Goal: Task Accomplishment & Management: Complete application form

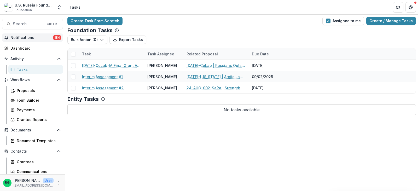
click at [25, 36] on span "Notifications" at bounding box center [31, 38] width 43 height 4
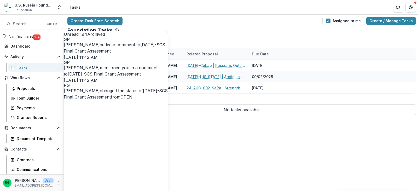
click at [249, 31] on div "Foundation Tasks" at bounding box center [241, 30] width 349 height 6
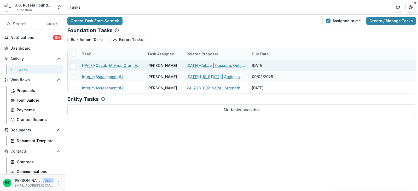
click at [120, 65] on link "23-AUG-12-CoLab-M Final Grant Assessment" at bounding box center [111, 65] width 59 height 5
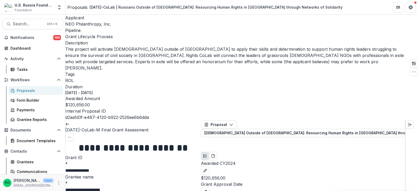
scroll to position [1106, 0]
click at [232, 123] on icon "button" at bounding box center [231, 125] width 4 height 4
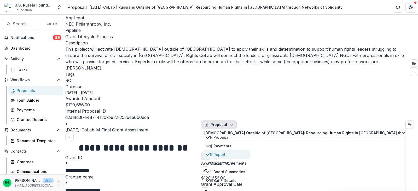
click at [223, 152] on div "Reports" at bounding box center [228, 154] width 37 height 5
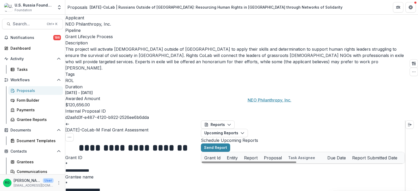
click at [262, 167] on link "NEO Philanthropy, Inc." at bounding box center [264, 169] width 41 height 5
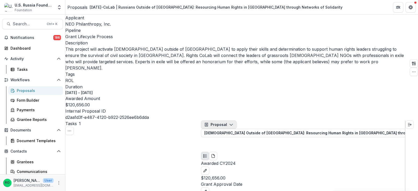
click at [232, 123] on icon "button" at bounding box center [231, 125] width 4 height 4
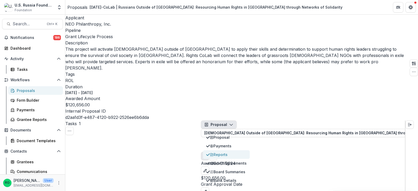
click at [228, 152] on div "Reports" at bounding box center [228, 154] width 37 height 5
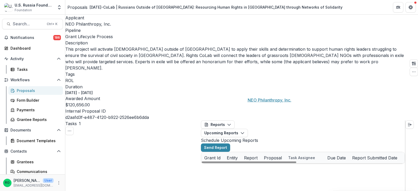
click at [265, 167] on link "NEO Philanthropy, Inc." at bounding box center [264, 169] width 41 height 5
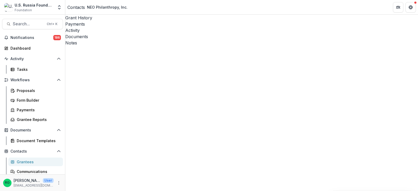
click at [153, 33] on div "Documents" at bounding box center [241, 36] width 353 height 6
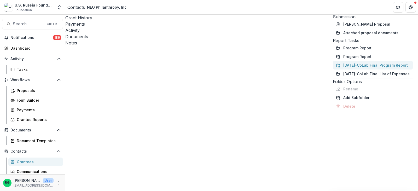
click at [333, 70] on button "23-AUG-12-CoLab Final Program Report" at bounding box center [373, 65] width 80 height 9
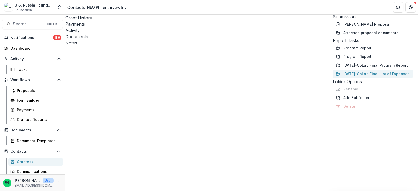
click at [333, 78] on button "23-AUG-12-CoLab Final List of Expenses" at bounding box center [373, 74] width 80 height 9
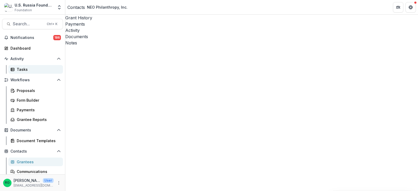
click at [22, 69] on div "Tasks" at bounding box center [38, 69] width 42 height 5
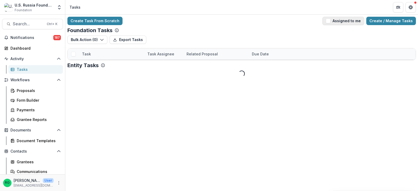
click at [331, 21] on span "button" at bounding box center [328, 21] width 5 height 5
click at [206, 63] on link "[DATE]-[US_STATE] | Arctic Law Beyond Borders" at bounding box center [216, 65] width 59 height 5
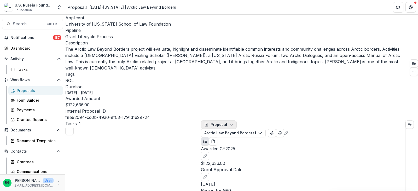
click at [233, 124] on polyline "button" at bounding box center [231, 125] width 3 height 2
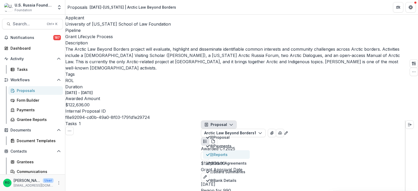
click at [226, 152] on div "Reports" at bounding box center [228, 154] width 37 height 5
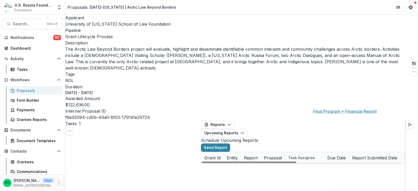
click at [329, 178] on link "Final Program + Financial Report" at bounding box center [338, 180] width 59 height 5
select select "********"
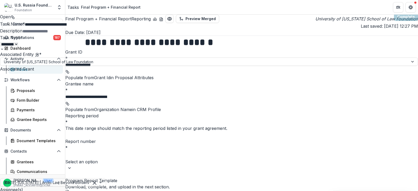
click at [4, 5] on icon "Close" at bounding box center [2, 4] width 4 height 4
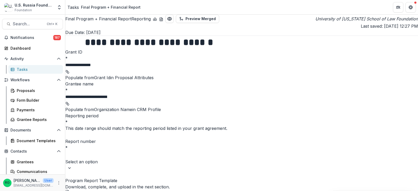
scroll to position [108, 0]
click at [70, 190] on icon at bounding box center [67, 192] width 4 height 4
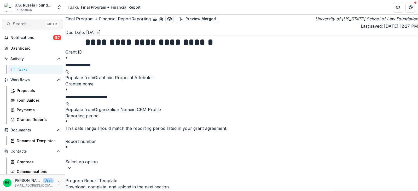
click at [26, 24] on span "Search..." at bounding box center [28, 23] width 31 height 5
type input "*****"
select select "********"
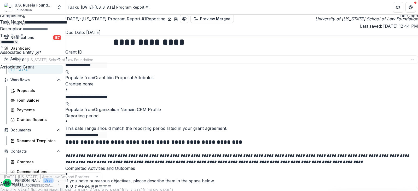
click at [4, 5] on icon "Close" at bounding box center [2, 4] width 4 height 4
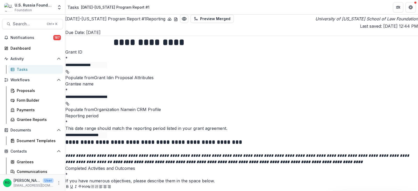
scroll to position [183, 0]
click at [120, 21] on h2 "24-AUG-112-Maine Program Report #1 Reporting" at bounding box center [115, 19] width 100 height 6
click at [25, 47] on div "Dashboard" at bounding box center [34, 48] width 48 height 5
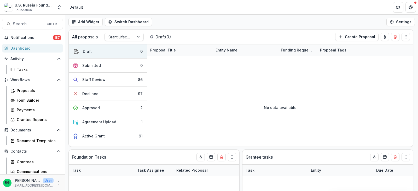
select select "******"
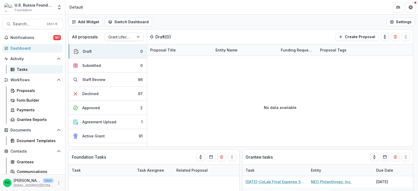
click at [22, 70] on div "Tasks" at bounding box center [38, 69] width 42 height 5
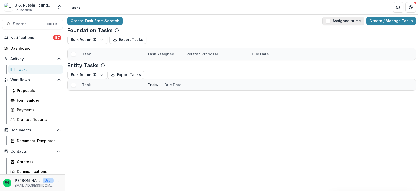
click at [331, 20] on span "button" at bounding box center [328, 21] width 5 height 5
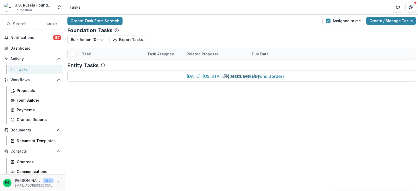
click at [211, 65] on link "[DATE]-[US_STATE] | Arctic Law Beyond Borders" at bounding box center [216, 65] width 59 height 5
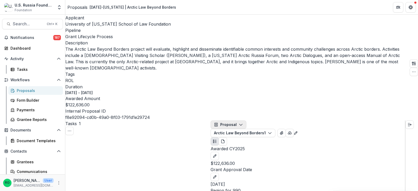
click at [243, 123] on icon "button" at bounding box center [241, 125] width 4 height 4
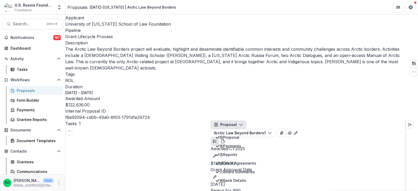
click at [310, 181] on p "[DATE]" at bounding box center [308, 184] width 195 height 6
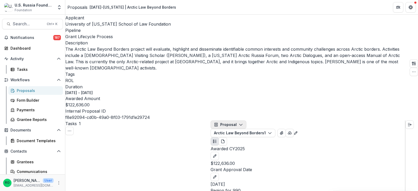
click at [242, 124] on polyline "button" at bounding box center [241, 125] width 3 height 2
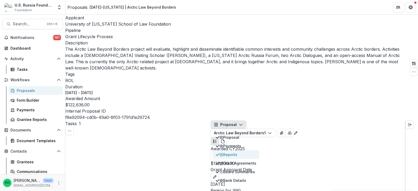
click at [240, 152] on div "Reports" at bounding box center [238, 154] width 37 height 5
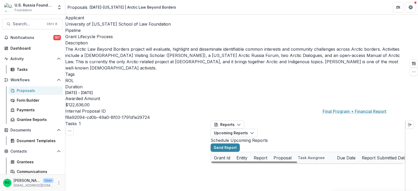
click at [340, 178] on link "Final Program + Financial Report" at bounding box center [348, 180] width 59 height 5
select select "********"
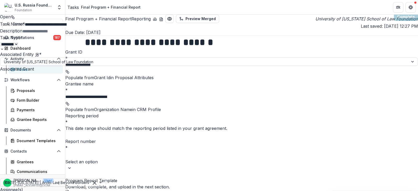
click at [4, 3] on button "Close" at bounding box center [2, 3] width 4 height 6
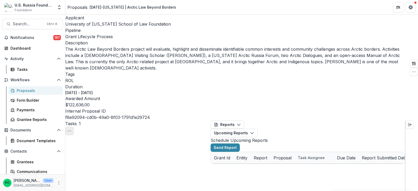
click at [72, 129] on icon "Toggle View Cancelled Tasks" at bounding box center [69, 131] width 4 height 4
click at [254, 131] on icon "button" at bounding box center [252, 133] width 4 height 4
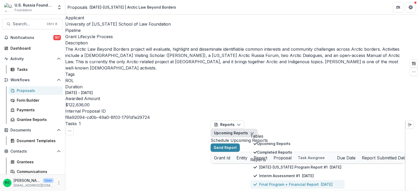
click at [291, 182] on p "Final Program + Financial Report" at bounding box center [289, 184] width 60 height 5
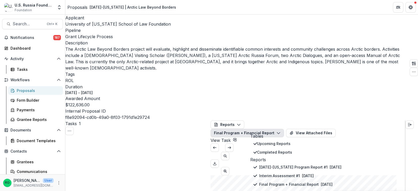
scroll to position [400, 0]
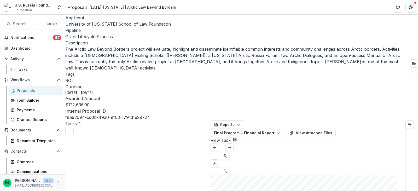
scroll to position [0, 0]
click at [217, 162] on icon "Download PDF" at bounding box center [215, 164] width 4 height 4
click at [335, 129] on button "View Attached Files" at bounding box center [311, 133] width 50 height 8
click at [281, 131] on icon "button" at bounding box center [279, 133] width 4 height 4
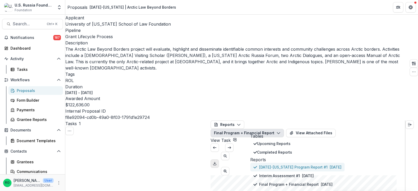
click at [298, 164] on p "[DATE]-[US_STATE] Program Report #1" at bounding box center [293, 166] width 69 height 5
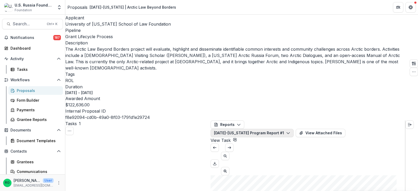
click at [291, 131] on icon "button" at bounding box center [288, 133] width 4 height 4
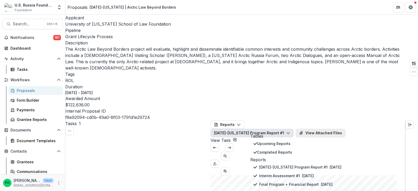
click at [337, 129] on button "View Attached Files" at bounding box center [321, 133] width 50 height 8
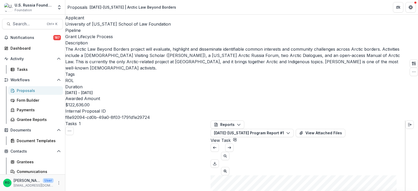
click at [240, 124] on polyline "button" at bounding box center [238, 125] width 3 height 2
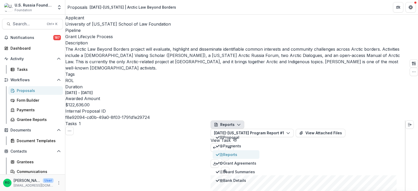
click at [238, 152] on div "Reports" at bounding box center [238, 154] width 37 height 5
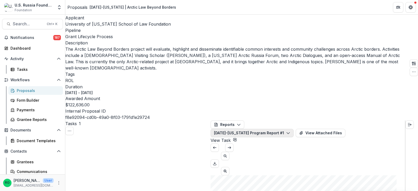
click at [291, 131] on icon "button" at bounding box center [288, 133] width 4 height 4
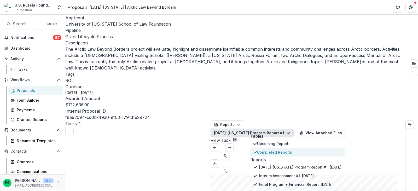
click at [281, 150] on span "Completed Reports" at bounding box center [299, 152] width 84 height 5
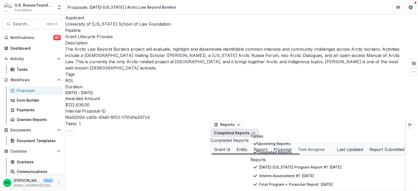
click at [236, 155] on div "24-AUG-112-Maine University of Maine School of Law Foundation 24-AUG-112-Maine …" at bounding box center [308, 155] width 194 height 0
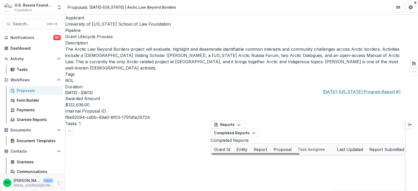
click at [336, 158] on link "[DATE]-[US_STATE] Program Report #1" at bounding box center [348, 160] width 59 height 5
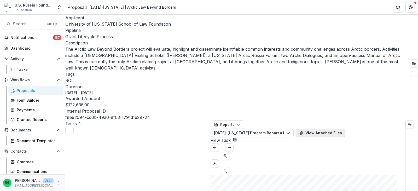
click at [346, 129] on button "View Attached Files" at bounding box center [321, 133] width 50 height 8
click at [237, 138] on link "View Task" at bounding box center [224, 140] width 26 height 5
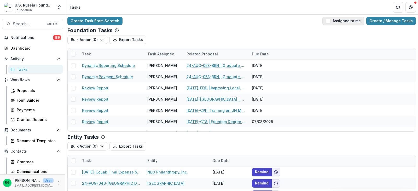
click at [335, 20] on button "Assigned to me" at bounding box center [344, 21] width 42 height 8
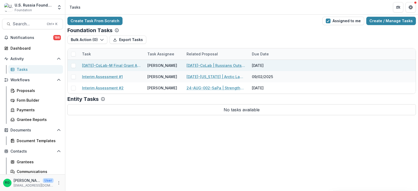
click at [116, 65] on link "23-AUG-12-CoLab-M Final Grant Assessment" at bounding box center [111, 65] width 59 height 5
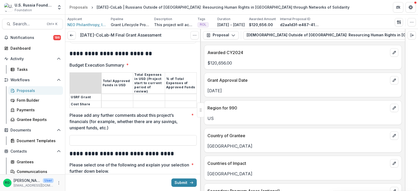
scroll to position [1046, 0]
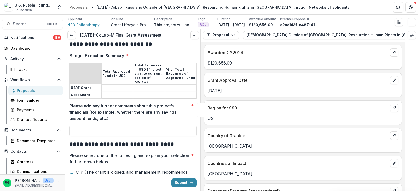
click at [112, 85] on input "Budget Execution Summary *" at bounding box center [117, 88] width 31 height 6
type input "*******"
click at [144, 85] on input "Budget Execution Summary *" at bounding box center [149, 88] width 32 height 6
type input "**********"
click at [176, 85] on input "Budget Execution Summary *" at bounding box center [181, 88] width 32 height 6
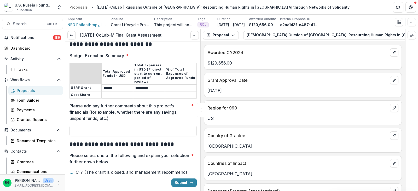
type input "****"
click at [116, 92] on input "Budget Execution Summary *" at bounding box center [117, 95] width 31 height 6
type input "******"
click at [152, 92] on input "Budget Execution Summary *" at bounding box center [149, 95] width 32 height 6
click at [152, 85] on input "**********" at bounding box center [149, 88] width 32 height 6
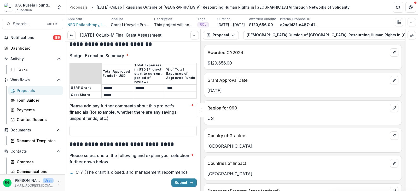
type input "*******"
click at [140, 92] on input "Budget Execution Summary *" at bounding box center [149, 95] width 32 height 6
type input "******"
click at [173, 92] on input "Budget Execution Summary *" at bounding box center [181, 95] width 32 height 6
type input "****"
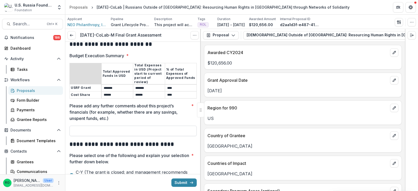
click at [100, 126] on input "Please add any further comments about this project’s financials (for example, w…" at bounding box center [133, 131] width 127 height 10
click at [127, 105] on p "Please add any further comments about this project’s financials (for example, w…" at bounding box center [130, 112] width 120 height 19
click at [127, 126] on input "Please add any further comments about this project’s financials (for example, w…" at bounding box center [133, 131] width 127 height 10
click at [139, 108] on p "Please add any further comments about this project’s financials (for example, w…" at bounding box center [130, 112] width 120 height 19
click at [139, 126] on input "***" at bounding box center [133, 131] width 127 height 10
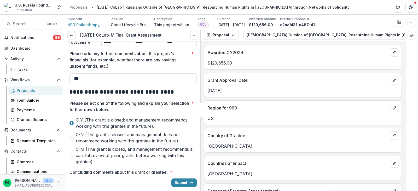
scroll to position [1124, 0]
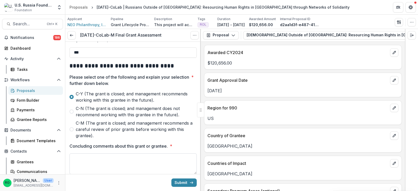
click at [96, 154] on textarea "Concluding comments about this grant or grantee. *" at bounding box center [133, 164] width 127 height 21
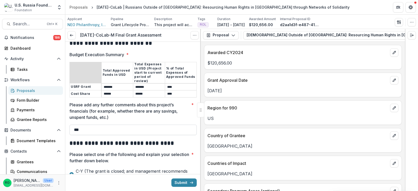
scroll to position [1046, 0]
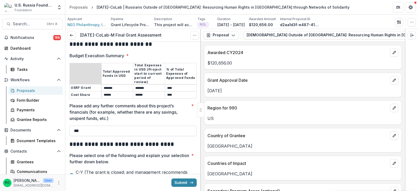
click at [90, 126] on input "***" at bounding box center [133, 131] width 127 height 10
type input "*"
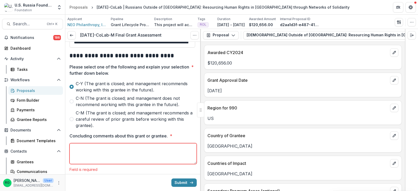
scroll to position [1137, 0]
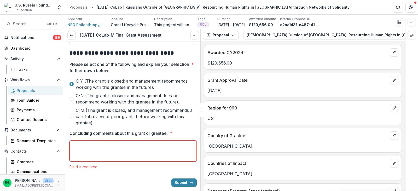
type input "**********"
click at [78, 141] on textarea "Concluding comments about this grant or grantee. *" at bounding box center [133, 151] width 127 height 21
paste textarea "**********"
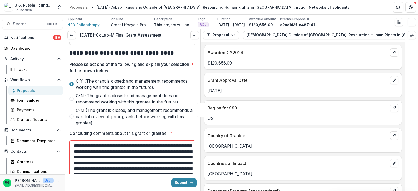
scroll to position [10, 0]
drag, startPoint x: 194, startPoint y: 149, endPoint x: 192, endPoint y: 175, distance: 26.0
click at [192, 175] on textarea "**********" at bounding box center [133, 164] width 126 height 47
click at [122, 141] on textarea "**********" at bounding box center [133, 164] width 126 height 47
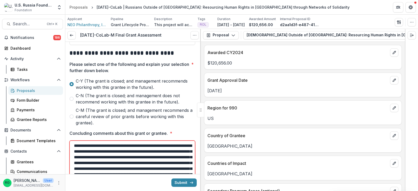
click at [152, 141] on textarea "**********" at bounding box center [133, 164] width 126 height 47
click at [140, 141] on textarea "**********" at bounding box center [133, 164] width 126 height 47
click at [166, 154] on textarea "**********" at bounding box center [133, 164] width 126 height 47
click at [74, 149] on textarea "**********" at bounding box center [133, 164] width 126 height 47
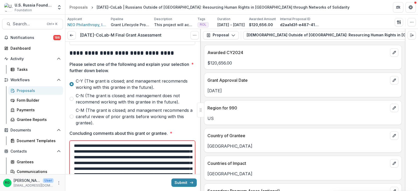
click at [122, 152] on textarea "**********" at bounding box center [133, 164] width 126 height 47
click at [134, 154] on textarea "**********" at bounding box center [133, 164] width 126 height 47
click at [121, 159] on textarea "**********" at bounding box center [133, 164] width 126 height 47
click at [101, 160] on textarea "**********" at bounding box center [133, 164] width 126 height 47
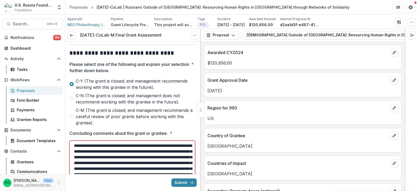
click at [81, 171] on textarea "**********" at bounding box center [133, 164] width 126 height 47
click at [153, 168] on textarea "**********" at bounding box center [133, 164] width 126 height 47
type textarea "**********"
click at [178, 183] on button "Submit" at bounding box center [184, 183] width 25 height 8
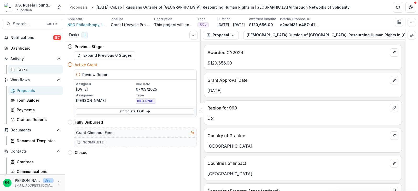
click at [25, 68] on div "Tasks" at bounding box center [38, 69] width 42 height 5
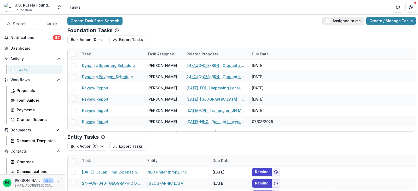
click at [330, 21] on span "button" at bounding box center [328, 21] width 5 height 5
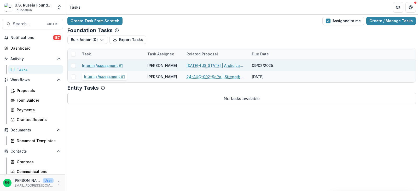
click at [113, 66] on link "Interim Assessment #1" at bounding box center [102, 65] width 41 height 5
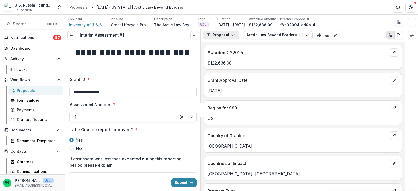
click at [234, 36] on icon "button" at bounding box center [233, 35] width 4 height 4
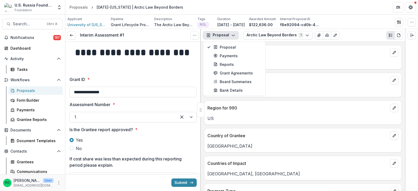
click at [289, 89] on p "[DATE]" at bounding box center [303, 91] width 191 height 6
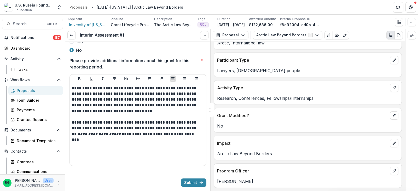
scroll to position [237, 0]
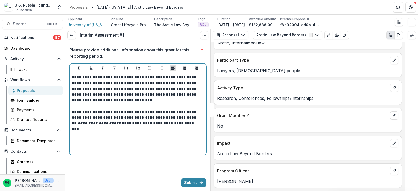
click at [122, 130] on p "**********" at bounding box center [137, 120] width 131 height 23
click at [111, 129] on p "**********" at bounding box center [137, 120] width 131 height 23
click at [86, 141] on p "**********" at bounding box center [137, 141] width 131 height 6
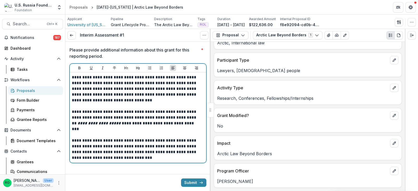
click at [136, 147] on p "**********" at bounding box center [137, 149] width 131 height 23
click at [96, 152] on p "**********" at bounding box center [137, 149] width 131 height 23
click at [134, 158] on p "**********" at bounding box center [137, 149] width 131 height 23
click at [177, 158] on p "**********" at bounding box center [137, 149] width 131 height 23
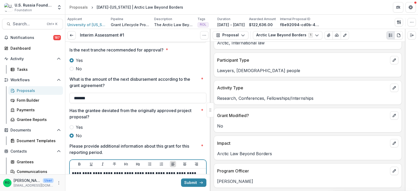
scroll to position [140, 0]
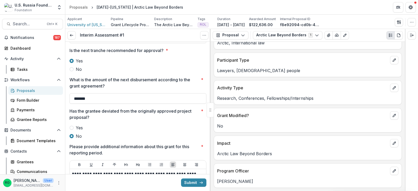
click at [134, 130] on label "Yes" at bounding box center [138, 128] width 137 height 6
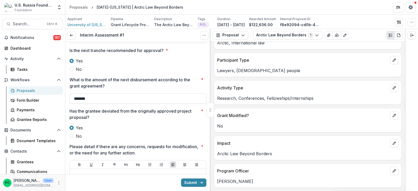
click at [72, 137] on span at bounding box center [72, 136] width 4 height 4
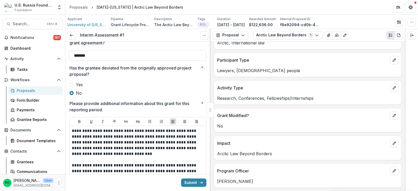
scroll to position [245, 0]
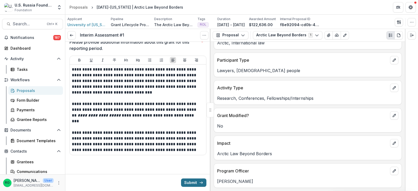
click at [189, 181] on button "Submit" at bounding box center [193, 183] width 25 height 8
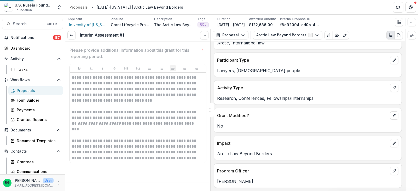
scroll to position [236, 0]
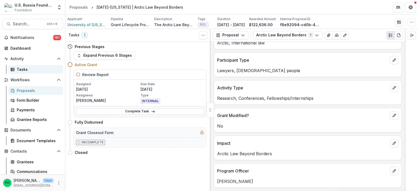
click at [23, 68] on div "Tasks" at bounding box center [38, 69] width 42 height 5
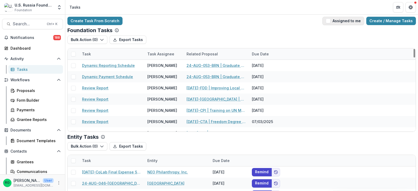
click at [330, 23] on span "button" at bounding box center [328, 21] width 5 height 5
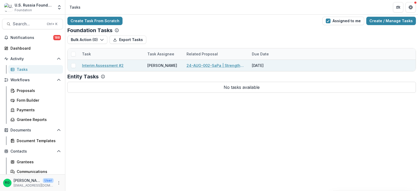
click at [104, 65] on link "Interim Assessment #2" at bounding box center [103, 65] width 42 height 5
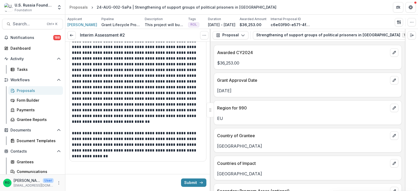
scroll to position [279, 0]
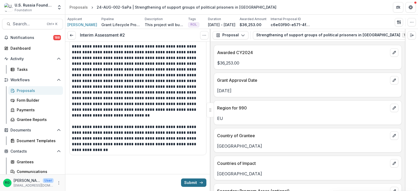
click at [188, 181] on button "Submit" at bounding box center [193, 183] width 25 height 8
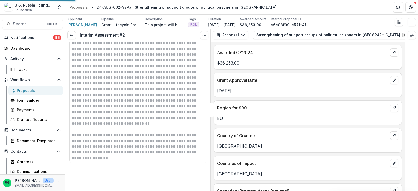
scroll to position [271, 0]
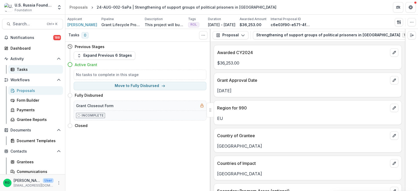
click at [23, 68] on div "Tasks" at bounding box center [38, 69] width 42 height 5
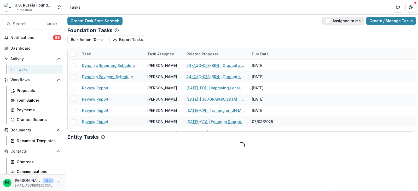
click at [331, 20] on span "button" at bounding box center [328, 21] width 5 height 5
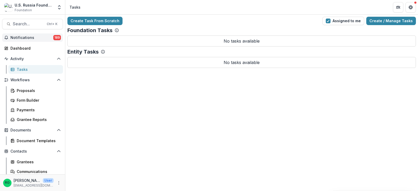
click at [22, 36] on span "Notifications" at bounding box center [31, 38] width 43 height 4
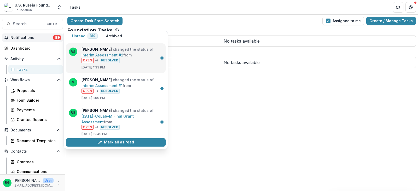
click at [123, 57] on link "Interim Assessment #2" at bounding box center [103, 55] width 42 height 4
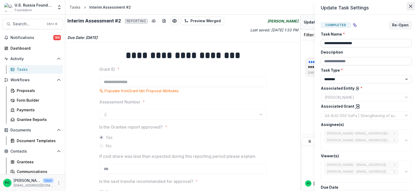
click at [411, 5] on icon "Close" at bounding box center [411, 6] width 3 height 3
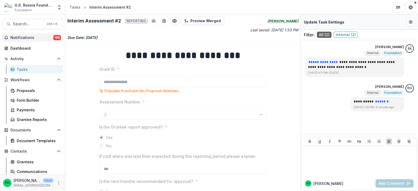
click at [24, 37] on span "Notifications" at bounding box center [31, 38] width 43 height 4
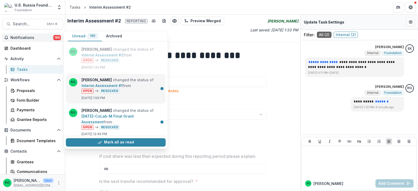
click at [120, 83] on link "Interim Assessment #1" at bounding box center [102, 85] width 41 height 4
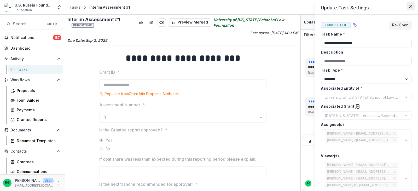
click at [411, 4] on button "Close" at bounding box center [411, 6] width 8 height 8
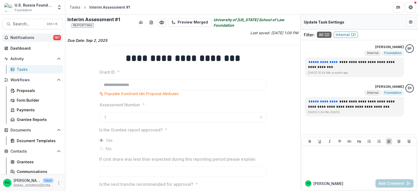
click at [26, 36] on span "Notifications" at bounding box center [31, 38] width 43 height 4
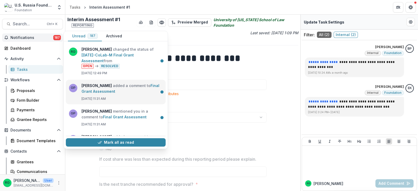
click at [113, 87] on link "Final Grant Assessment" at bounding box center [121, 88] width 78 height 10
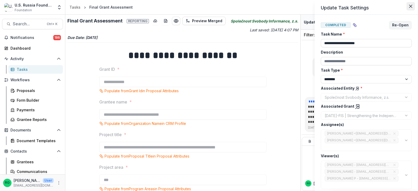
click at [410, 3] on button "Close" at bounding box center [411, 6] width 8 height 8
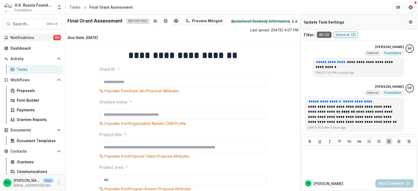
click at [18, 36] on span "Notifications" at bounding box center [31, 38] width 43 height 4
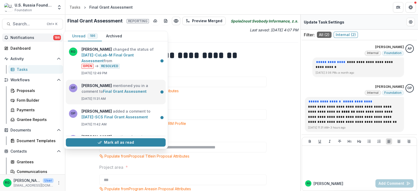
click at [117, 89] on link "Final Grant Assessment" at bounding box center [125, 91] width 44 height 4
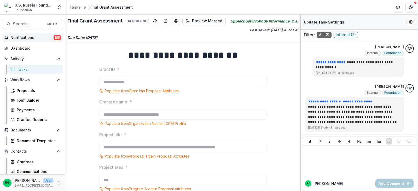
click at [33, 36] on span "Notifications" at bounding box center [31, 38] width 43 height 4
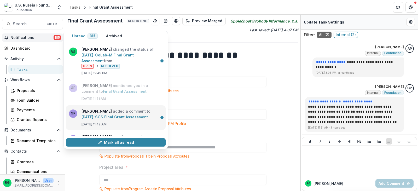
click at [117, 117] on link "23-APR-19-SCS Final Grant Assessment" at bounding box center [115, 117] width 66 height 4
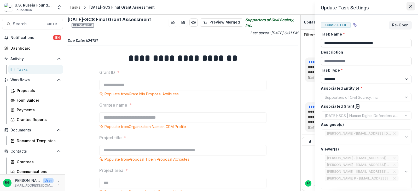
click at [410, 5] on icon "Close" at bounding box center [411, 6] width 3 height 3
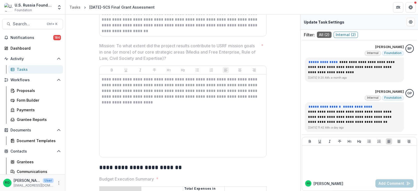
scroll to position [490, 0]
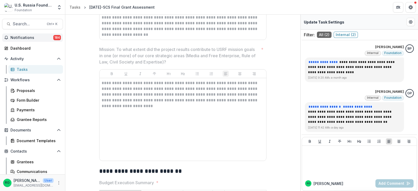
click at [21, 34] on button "Notifications 184" at bounding box center [32, 37] width 61 height 8
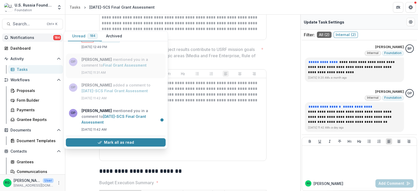
scroll to position [52, 0]
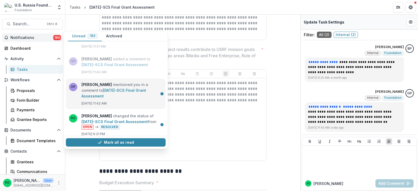
click at [108, 90] on link "23-APR-19-SCS Final Grant Assessment" at bounding box center [114, 93] width 65 height 10
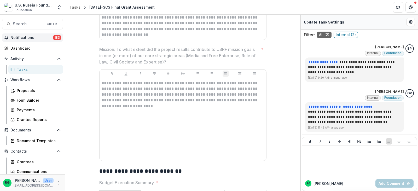
click at [23, 36] on span "Notifications" at bounding box center [31, 38] width 43 height 4
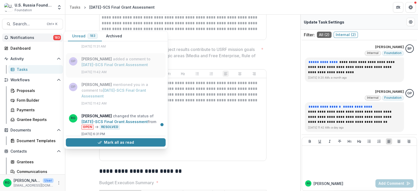
click at [117, 65] on link "23-APR-19-SCS Final Grant Assessment" at bounding box center [115, 64] width 66 height 4
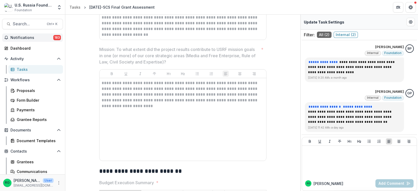
click at [24, 37] on span "Notifications" at bounding box center [31, 38] width 43 height 4
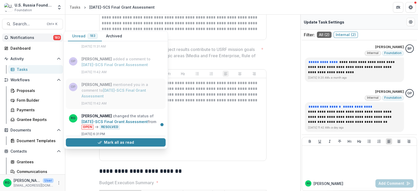
click at [123, 92] on link "23-APR-19-SCS Final Grant Assessment" at bounding box center [114, 93] width 65 height 10
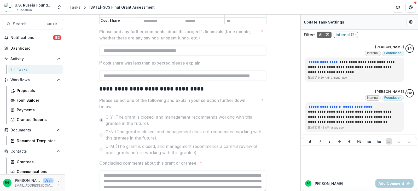
scroll to position [699, 0]
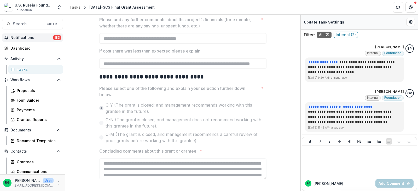
click at [27, 37] on span "Notifications" at bounding box center [31, 38] width 43 height 4
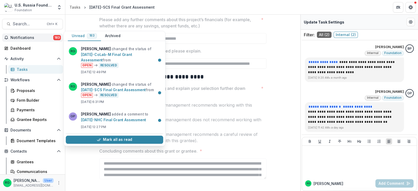
click at [27, 37] on span "Notifications" at bounding box center [31, 38] width 43 height 4
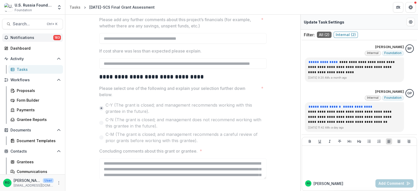
click at [27, 37] on span "Notifications" at bounding box center [31, 38] width 43 height 4
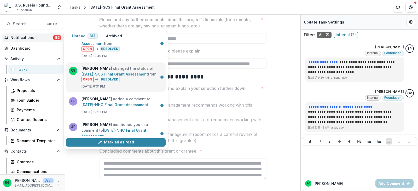
scroll to position [26, 0]
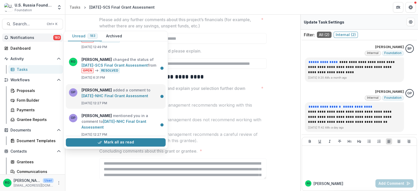
click at [116, 94] on link "23-AUG-32-NHC Final Grant Assessment" at bounding box center [115, 96] width 67 height 4
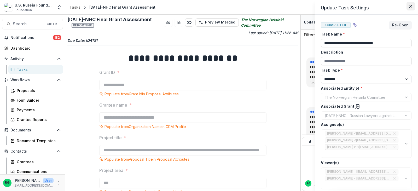
click at [411, 5] on icon "Close" at bounding box center [411, 6] width 3 height 3
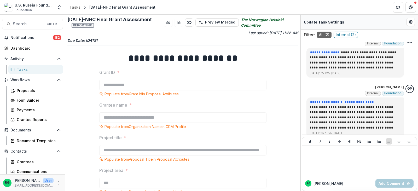
scroll to position [15, 0]
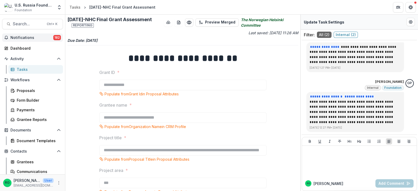
click at [28, 37] on span "Notifications" at bounding box center [31, 38] width 43 height 4
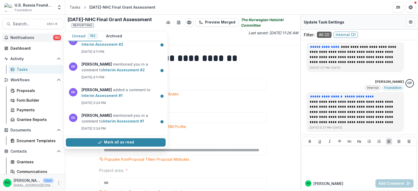
scroll to position [236, 0]
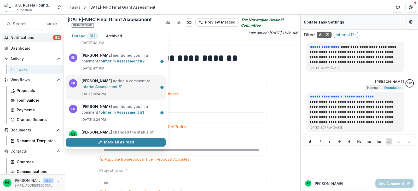
click at [123, 88] on link "Interim Assessment #1" at bounding box center [102, 86] width 41 height 4
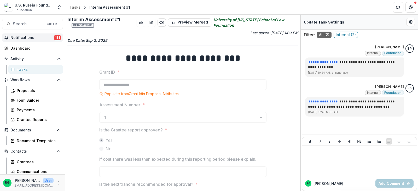
click at [20, 37] on span "Notifications" at bounding box center [32, 38] width 44 height 4
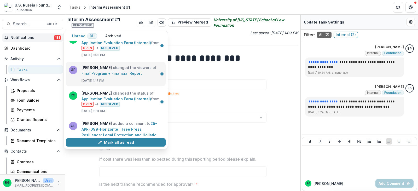
scroll to position [418, 0]
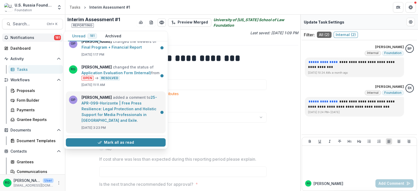
click at [103, 104] on link "25-APR-099-Horizonte | Free Press Resilience: Legal Protection and Holistic Sup…" at bounding box center [120, 108] width 76 height 27
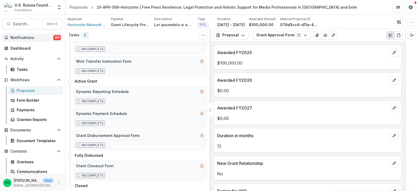
click at [24, 36] on span "Notifications" at bounding box center [31, 38] width 43 height 4
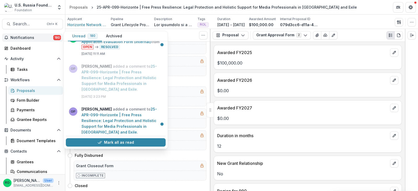
scroll to position [471, 0]
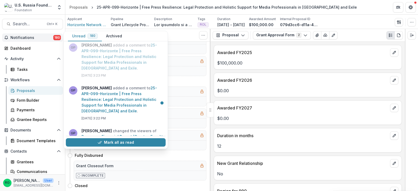
click at [104, 97] on link "25-APR-099-Horizonte | Free Press Resilience: Legal Protection and Holistic Sup…" at bounding box center [120, 99] width 76 height 27
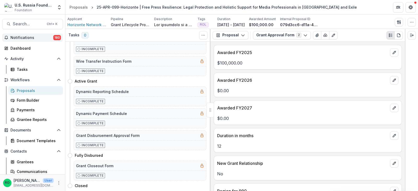
click at [104, 97] on link "25-APR-099-Horizonte | Free Press Resilience: Legal Protection and Holistic Sup…" at bounding box center [120, 99] width 76 height 27
click at [195, 81] on button "Move here" at bounding box center [196, 81] width 22 height 6
select select "**********"
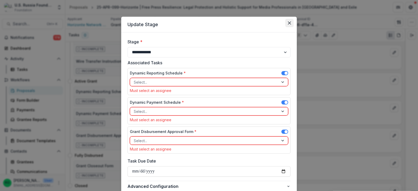
click at [288, 23] on icon "Close" at bounding box center [289, 22] width 3 height 3
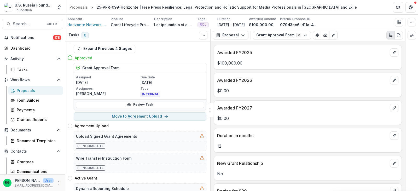
scroll to position [0, 0]
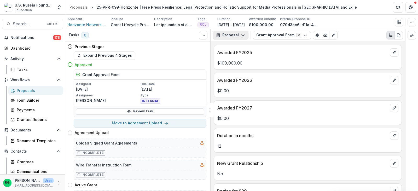
click at [243, 35] on icon "button" at bounding box center [243, 35] width 4 height 4
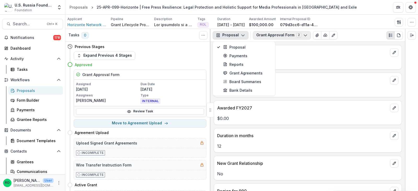
click at [304, 36] on polyline "button" at bounding box center [305, 36] width 3 height 2
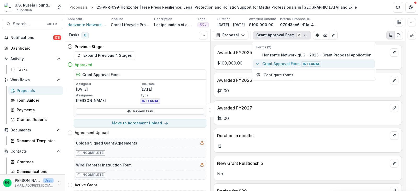
click at [279, 63] on span "Grant Approval Form Internal" at bounding box center [317, 64] width 109 height 6
click at [280, 63] on span "Grant Approval Form Internal" at bounding box center [317, 64] width 109 height 6
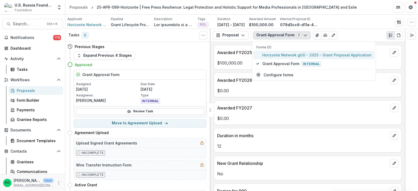
click at [281, 54] on span "Horizonte Network gUG - 2025 - Grant Proposal Application" at bounding box center [317, 54] width 109 height 5
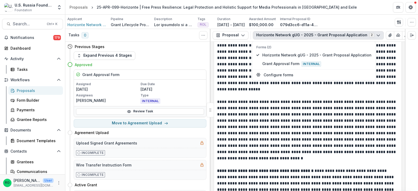
scroll to position [785, 0]
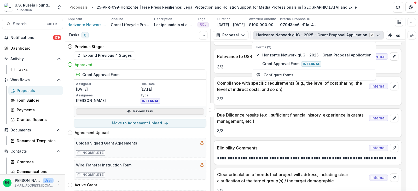
click at [136, 111] on link "Review Task" at bounding box center [140, 112] width 128 height 6
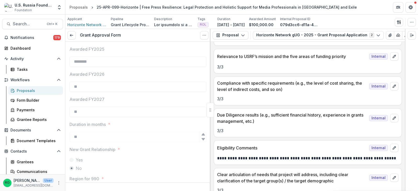
click at [67, 33] on div "Grant Approval Form View task Reopen Task" at bounding box center [137, 35] width 145 height 13
click at [70, 34] on icon at bounding box center [72, 35] width 4 height 4
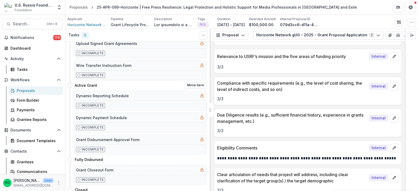
scroll to position [104, 0]
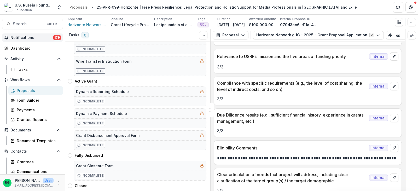
click at [30, 37] on span "Notifications" at bounding box center [31, 38] width 43 height 4
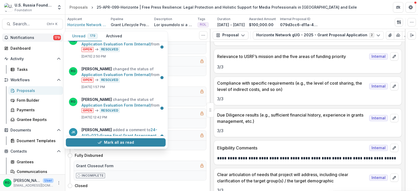
scroll to position [680, 0]
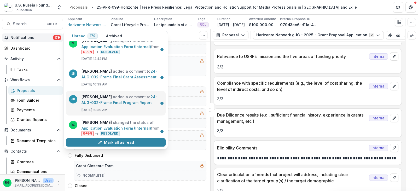
click at [116, 99] on link "24-AUG-032-Frame Final Program Report" at bounding box center [120, 100] width 76 height 10
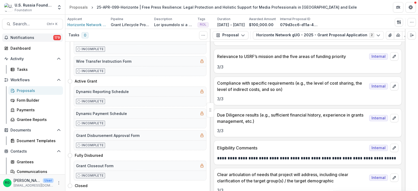
click at [116, 99] on link "24-AUG-032-Frame Final Program Report" at bounding box center [120, 100] width 76 height 10
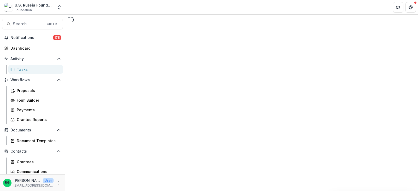
select select "********"
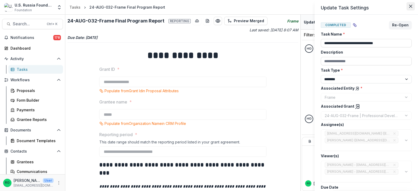
click at [410, 6] on icon "Close" at bounding box center [411, 6] width 3 height 3
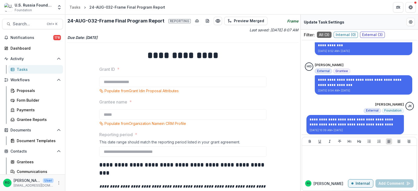
scroll to position [55, 0]
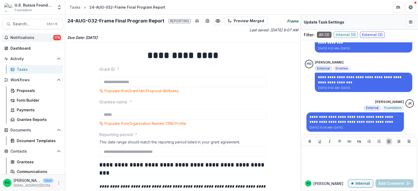
click at [21, 37] on span "Notifications" at bounding box center [31, 38] width 43 height 4
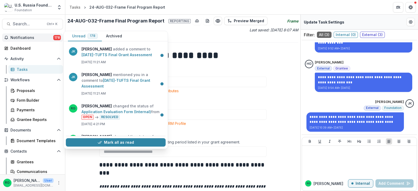
scroll to position [497, 0]
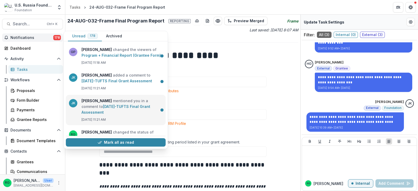
click at [112, 104] on link "20-AUG-16-TUFTS Final Grant Assessment" at bounding box center [116, 109] width 69 height 10
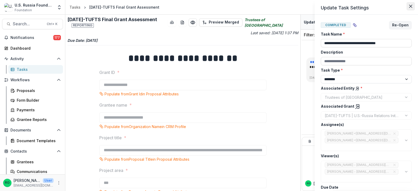
click at [411, 7] on icon "Close" at bounding box center [411, 6] width 3 height 3
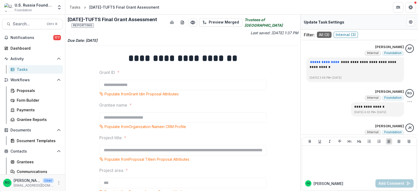
scroll to position [29, 0]
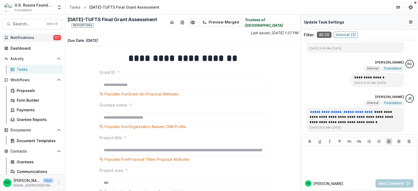
click at [32, 37] on span "Notifications" at bounding box center [31, 38] width 43 height 4
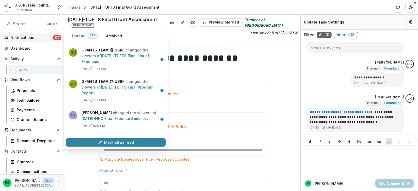
scroll to position [5266, 0]
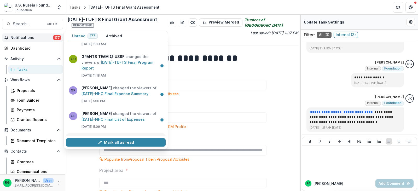
click at [127, 143] on link "22-AUG-24-NHC Final Program Report" at bounding box center [113, 145] width 62 height 4
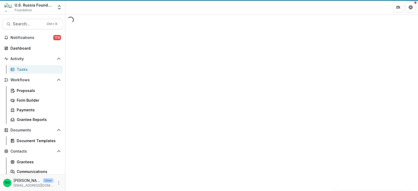
select select "********"
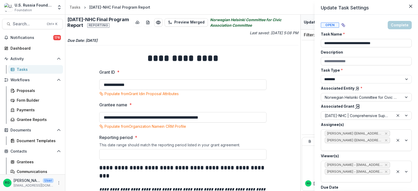
click at [19, 37] on div "**********" at bounding box center [209, 95] width 418 height 191
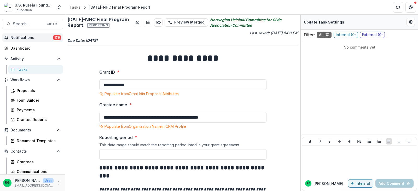
click at [32, 38] on span "Notifications" at bounding box center [31, 38] width 43 height 4
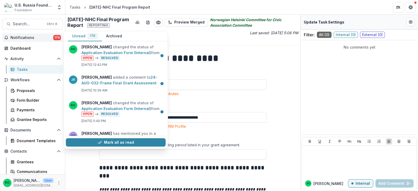
scroll to position [680, 0]
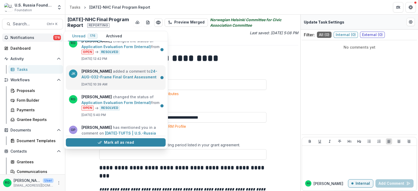
click at [120, 74] on link "24-AUG-032-Frame Final Grant Assessment" at bounding box center [120, 74] width 76 height 10
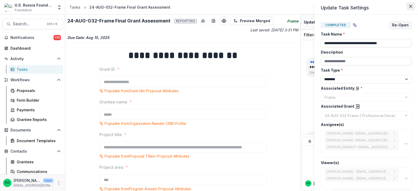
click at [411, 7] on icon "Close" at bounding box center [411, 6] width 3 height 3
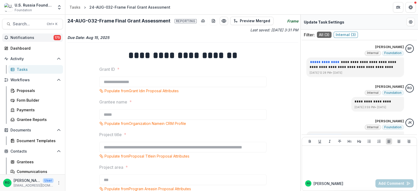
click at [28, 36] on span "Notifications" at bounding box center [31, 38] width 43 height 4
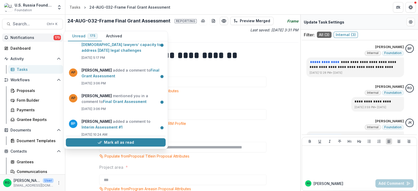
scroll to position [1386, 0]
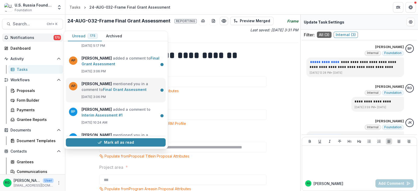
click at [112, 87] on link "Final Grant Assessment" at bounding box center [125, 89] width 44 height 4
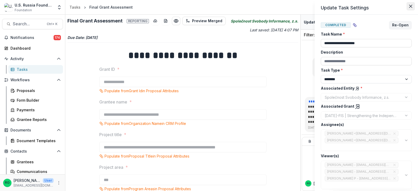
click at [411, 5] on icon "Close" at bounding box center [411, 6] width 3 height 3
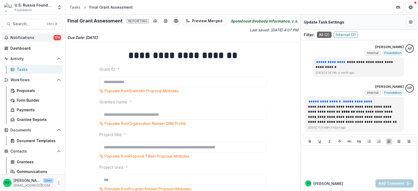
click at [26, 36] on span "Notifications" at bounding box center [31, 38] width 43 height 4
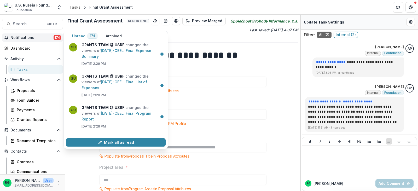
scroll to position [5080, 0]
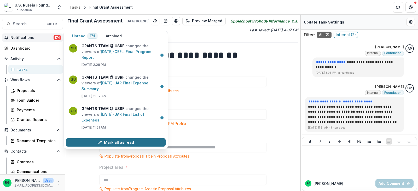
click at [114, 139] on button "Mark all as read" at bounding box center [116, 142] width 100 height 8
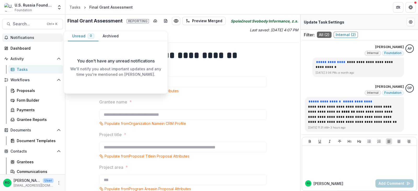
scroll to position [0, 0]
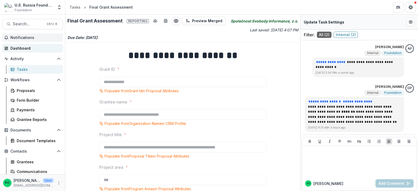
click at [16, 48] on div "Dashboard" at bounding box center [34, 48] width 48 height 5
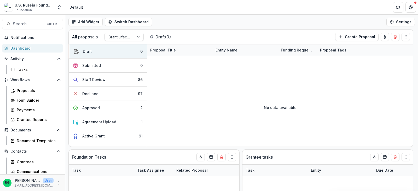
select select "******"
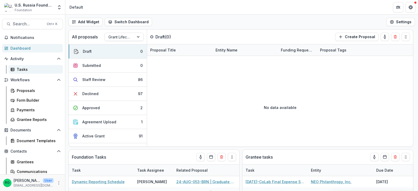
click at [21, 68] on div "Tasks" at bounding box center [38, 69] width 42 height 5
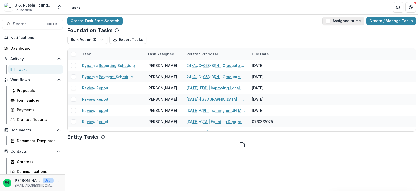
click at [331, 22] on span "button" at bounding box center [328, 21] width 5 height 5
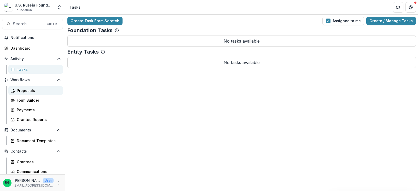
click at [26, 89] on div "Proposals" at bounding box center [38, 90] width 42 height 5
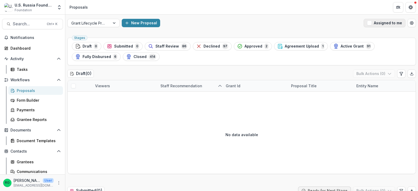
click at [367, 23] on span "button" at bounding box center [369, 23] width 5 height 5
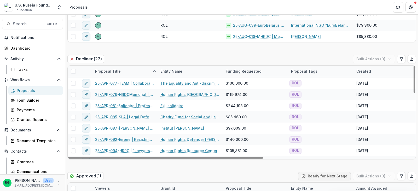
scroll to position [221, 0]
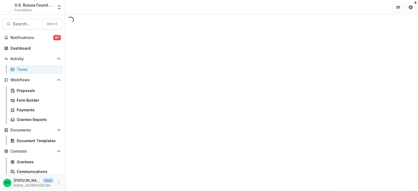
select select "********"
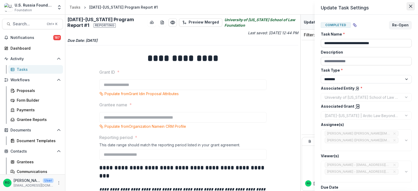
click at [411, 5] on icon "Close" at bounding box center [411, 6] width 3 height 3
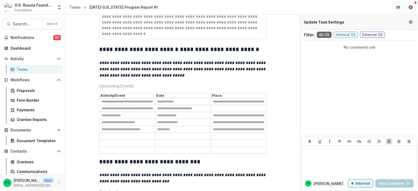
scroll to position [802, 0]
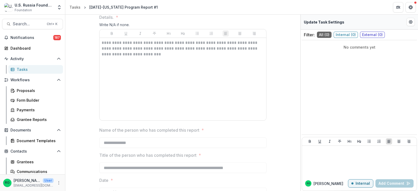
click at [22, 66] on link "Tasks" at bounding box center [35, 69] width 55 height 9
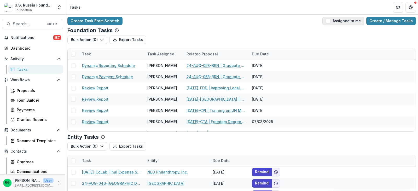
click at [330, 20] on span "button" at bounding box center [328, 21] width 5 height 5
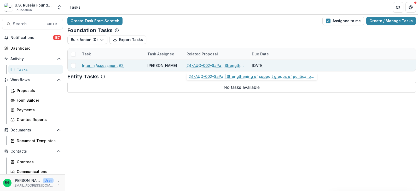
click at [209, 64] on link "24-AUG-002-SaPa | Strengthening of support groups of political prisoners in [GE…" at bounding box center [216, 65] width 59 height 5
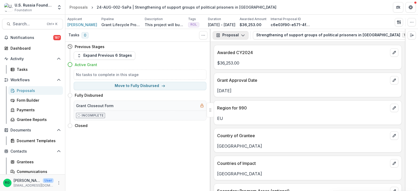
click at [242, 36] on polyline "button" at bounding box center [243, 36] width 3 height 2
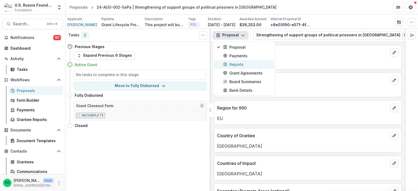
click at [238, 63] on div "Reports" at bounding box center [247, 64] width 48 height 5
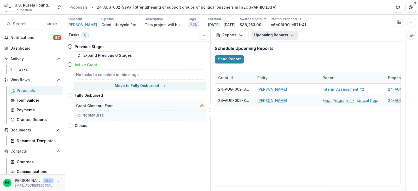
click at [291, 35] on icon "button" at bounding box center [293, 35] width 4 height 4
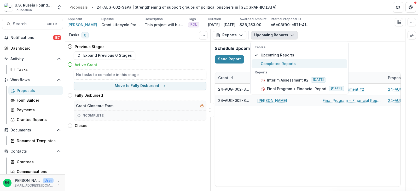
click at [281, 62] on span "Completed Reports" at bounding box center [302, 63] width 83 height 5
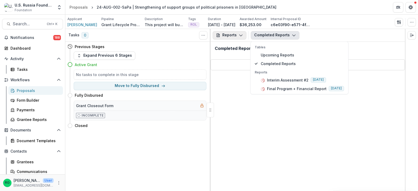
click at [242, 35] on polyline "button" at bounding box center [241, 36] width 3 height 2
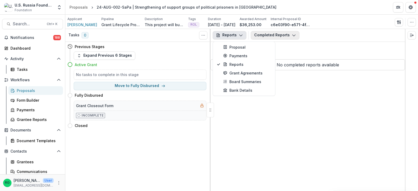
click at [293, 35] on icon "button" at bounding box center [294, 35] width 4 height 4
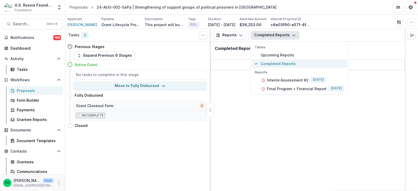
click at [264, 62] on span "Completed Reports" at bounding box center [302, 63] width 83 height 5
click at [271, 62] on span "Completed Reports" at bounding box center [302, 63] width 83 height 5
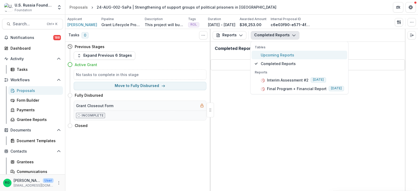
click at [272, 55] on span "Upcoming Reports" at bounding box center [302, 54] width 83 height 5
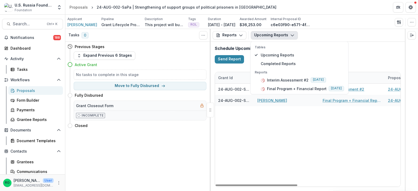
click at [296, 126] on div "24-AUG-002-SaPa [PERSON_NAME] Interim Assessment #2 24-AUG-002-SaPa | Strengthe…" at bounding box center [424, 135] width 418 height 103
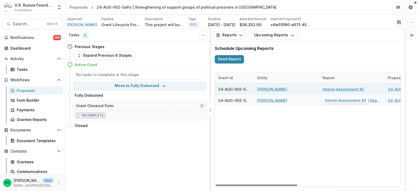
click at [333, 89] on link "Interim Assessment #2" at bounding box center [344, 89] width 42 height 5
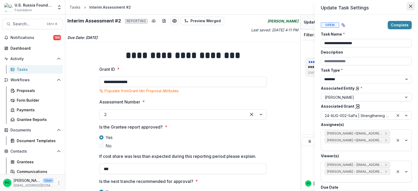
click at [410, 5] on icon "Close" at bounding box center [411, 6] width 3 height 3
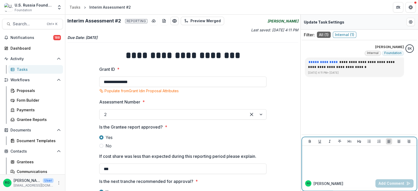
click at [328, 156] on div at bounding box center [359, 161] width 111 height 26
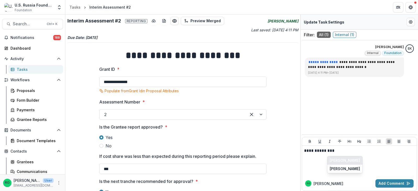
click at [341, 160] on button "[PERSON_NAME]" at bounding box center [345, 160] width 35 height 8
click at [334, 158] on button "[PERSON_NAME]" at bounding box center [345, 160] width 35 height 8
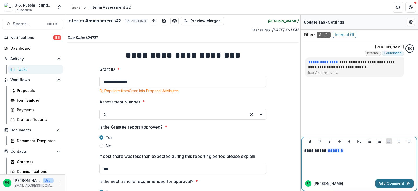
click at [386, 182] on button "Add Comment" at bounding box center [395, 183] width 38 height 8
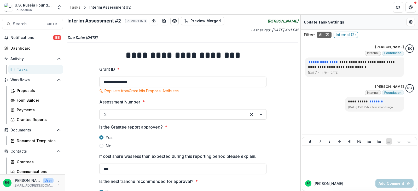
click at [21, 68] on div "Tasks" at bounding box center [38, 69] width 42 height 5
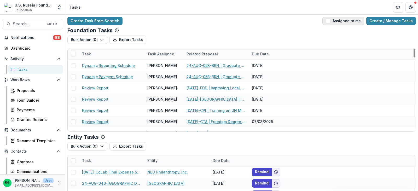
click at [330, 20] on span "button" at bounding box center [328, 21] width 5 height 5
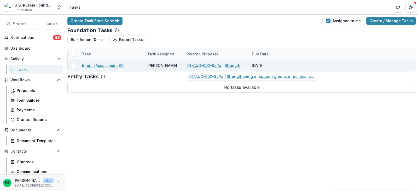
click at [204, 66] on link "24-AUG-002-SaPa | Strengthening of support groups of political prisoners in [GE…" at bounding box center [216, 65] width 59 height 5
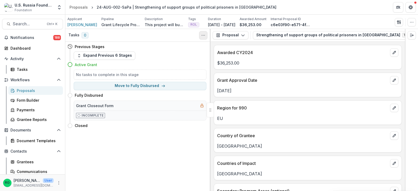
click at [206, 36] on button "Toggle View Cancelled Tasks" at bounding box center [203, 35] width 8 height 8
click at [244, 35] on icon "button" at bounding box center [243, 35] width 4 height 4
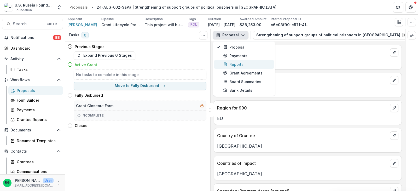
click at [236, 63] on div "Reports" at bounding box center [247, 64] width 48 height 5
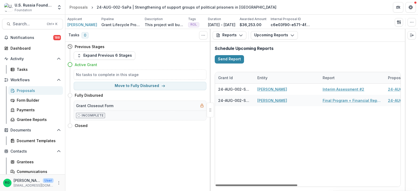
drag, startPoint x: 284, startPoint y: 184, endPoint x: 273, endPoint y: 181, distance: 10.9
click at [273, 185] on div at bounding box center [257, 186] width 82 height 2
click at [293, 37] on icon "button" at bounding box center [293, 35] width 4 height 4
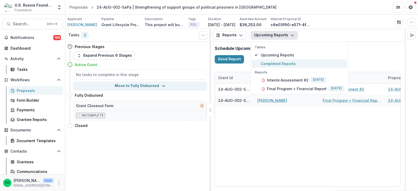
click at [271, 61] on span "Completed Reports" at bounding box center [302, 63] width 83 height 5
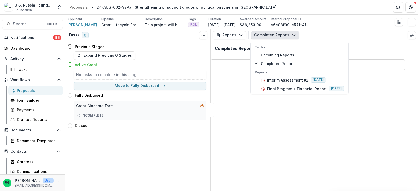
click at [244, 109] on div "Reports Proposal Payments Reports Grant Agreements Board Summaries Bank Details…" at bounding box center [308, 110] width 195 height 162
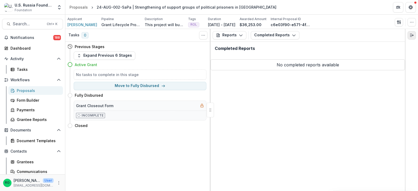
click at [413, 35] on polyline "Expand right" at bounding box center [413, 36] width 1 height 2
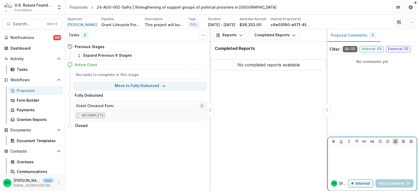
click at [378, 157] on div at bounding box center [372, 161] width 85 height 26
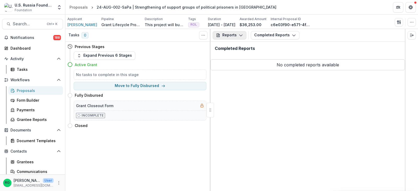
click at [240, 34] on icon "button" at bounding box center [241, 35] width 4 height 4
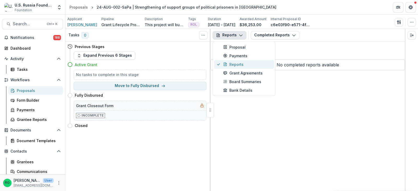
click at [229, 62] on div "Reports" at bounding box center [247, 64] width 48 height 5
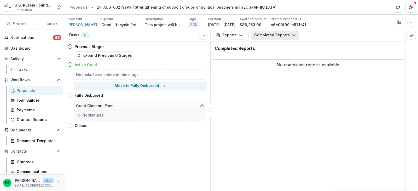
click at [293, 36] on icon "button" at bounding box center [294, 35] width 4 height 4
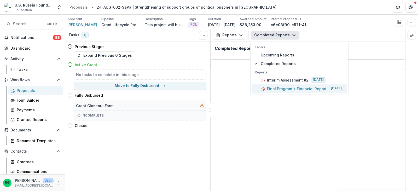
click at [289, 88] on p "Final Program + Financial Report" at bounding box center [297, 88] width 60 height 5
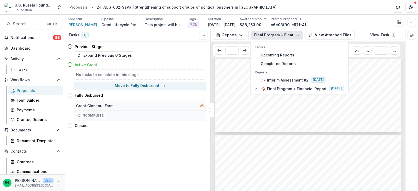
scroll to position [34, 0]
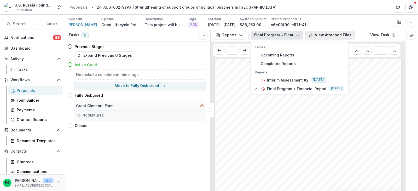
click at [331, 36] on button "View Attached Files" at bounding box center [330, 35] width 50 height 8
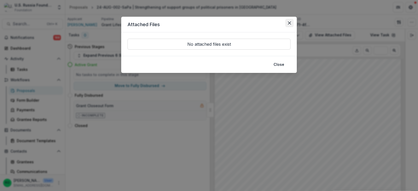
click at [289, 24] on icon "Close" at bounding box center [289, 22] width 3 height 3
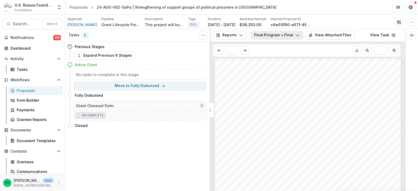
click at [298, 34] on icon "button" at bounding box center [298, 35] width 4 height 4
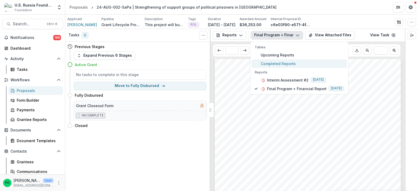
click at [273, 63] on span "Completed Reports" at bounding box center [302, 63] width 83 height 5
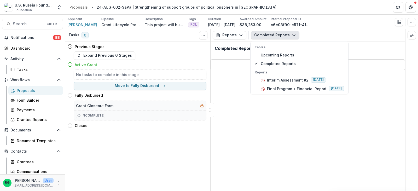
click at [248, 104] on div "Reports Proposal Payments Reports Grant Agreements Board Summaries Bank Details…" at bounding box center [308, 110] width 195 height 162
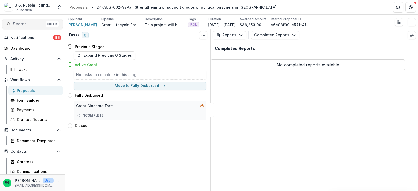
click at [27, 22] on span "Search..." at bounding box center [28, 23] width 31 height 5
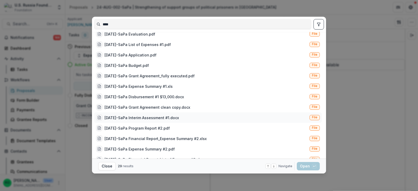
scroll to position [157, 0]
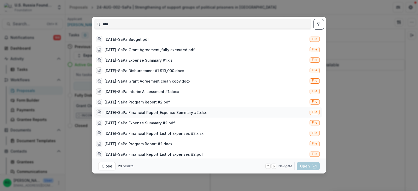
type input "****"
click at [169, 111] on div "[DATE]-SaPa Financial Report_Expense Summary #2.xlsx" at bounding box center [156, 112] width 102 height 5
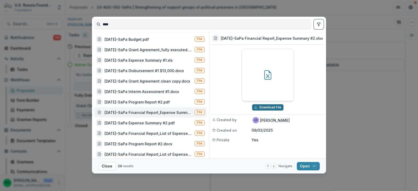
click at [260, 106] on button "Download File" at bounding box center [267, 107] width 31 height 6
click at [361, 60] on div "**** 24-AUG-002-SaPa | Strengthening of support groups of political prisoners i…" at bounding box center [209, 95] width 418 height 191
